Goal: Navigation & Orientation: Find specific page/section

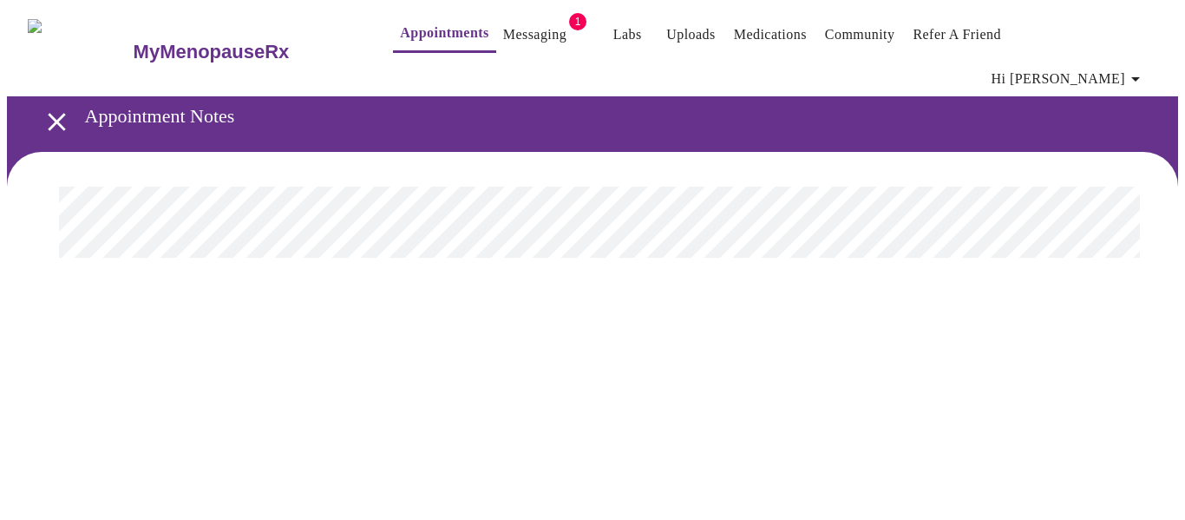
click at [503, 30] on link "Messaging" at bounding box center [534, 35] width 63 height 24
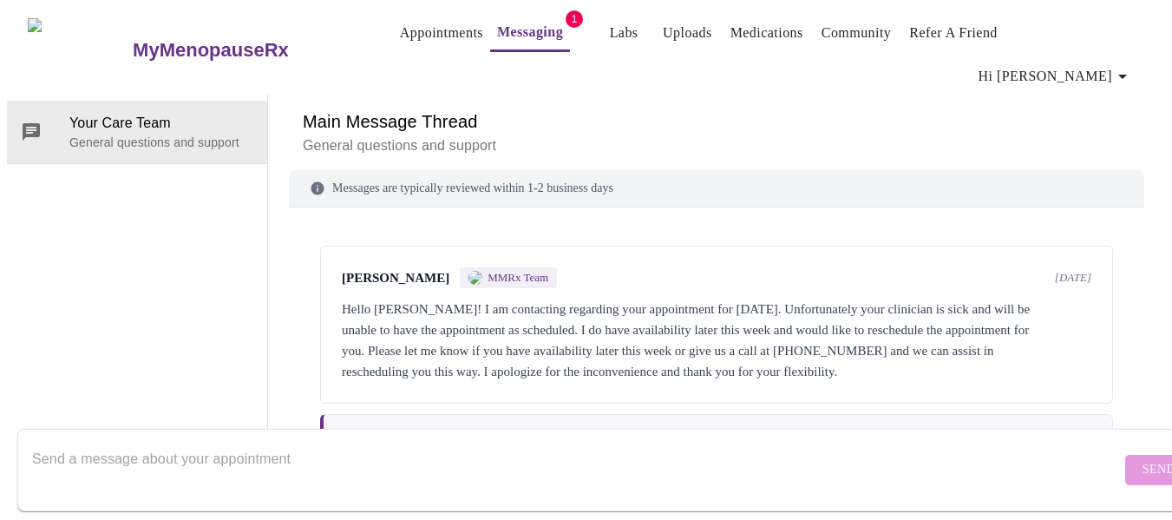
click at [740, 40] on link "Medications" at bounding box center [766, 33] width 73 height 24
